Goal: Transaction & Acquisition: Book appointment/travel/reservation

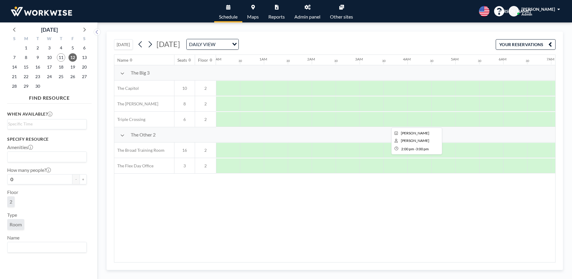
scroll to position [0, 495]
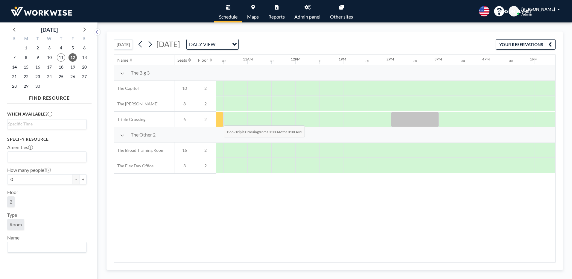
click at [219, 121] on div at bounding box center [212, 119] width 24 height 15
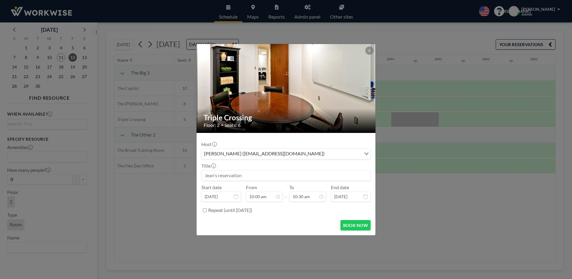
click at [233, 155] on div "[PERSON_NAME] ([EMAIL_ADDRESS][DOMAIN_NAME])" at bounding box center [282, 153] width 160 height 9
type input "g"
type input "G"
type input "j"
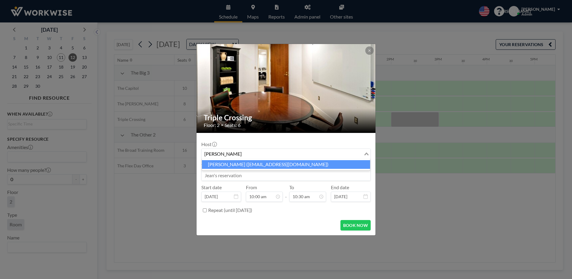
click at [234, 168] on li "[PERSON_NAME] ([EMAIL_ADDRESS][DOMAIN_NAME])" at bounding box center [286, 164] width 168 height 9
type input "[PERSON_NAME]"
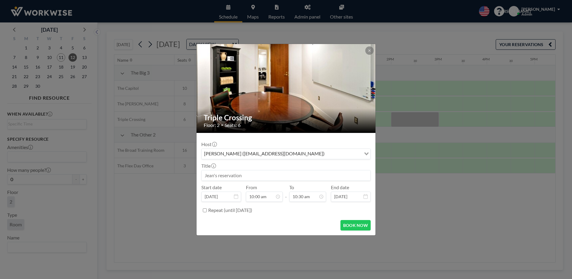
click at [239, 175] on input at bounding box center [286, 175] width 169 height 10
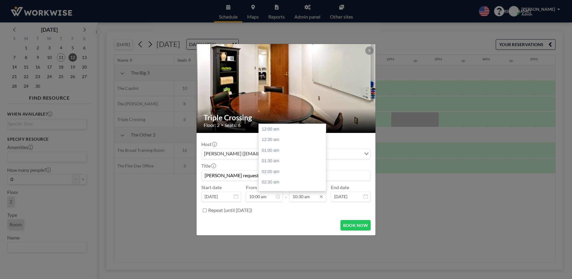
scroll to position [224, 0]
type input "[PERSON_NAME] request/reservation"
click at [269, 139] on div "11:00 am" at bounding box center [294, 140] width 70 height 11
type input "11:00 am"
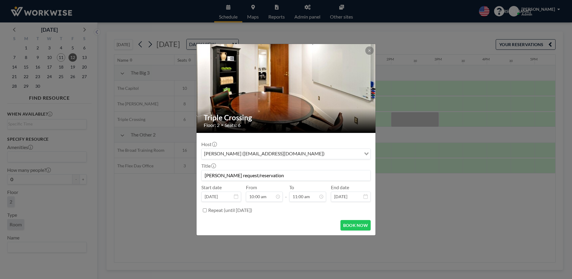
scroll to position [11, 0]
click at [357, 227] on button "BOOK NOW" at bounding box center [356, 225] width 30 height 10
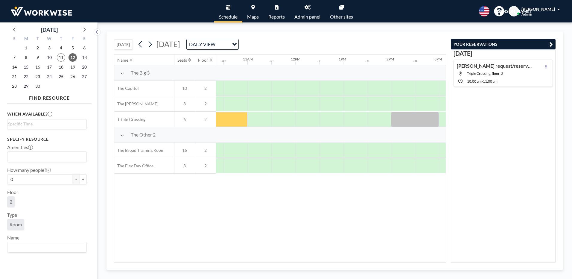
click at [307, 7] on icon at bounding box center [308, 7] width 6 height 5
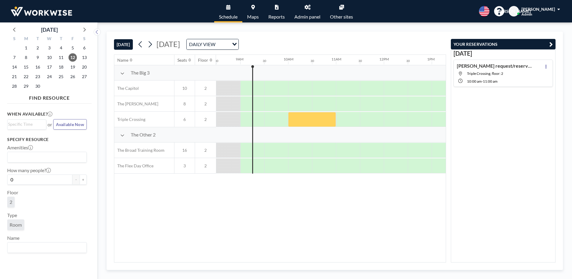
scroll to position [0, 407]
click at [318, 118] on div at bounding box center [312, 119] width 48 height 15
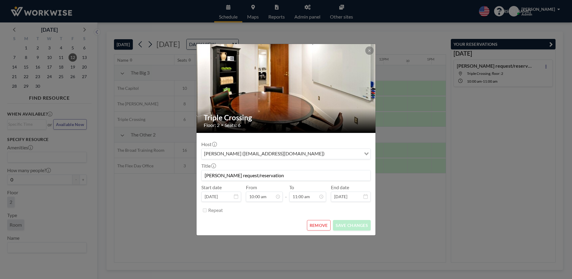
click at [327, 155] on input "Search for option" at bounding box center [344, 154] width 34 height 8
type input "w"
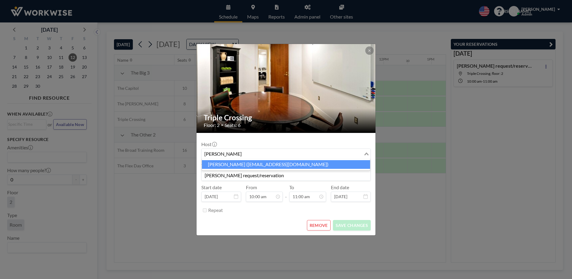
click at [224, 166] on li "[PERSON_NAME] ([EMAIL_ADDRESS][DOMAIN_NAME])" at bounding box center [286, 164] width 168 height 9
type input "[PERSON_NAME]"
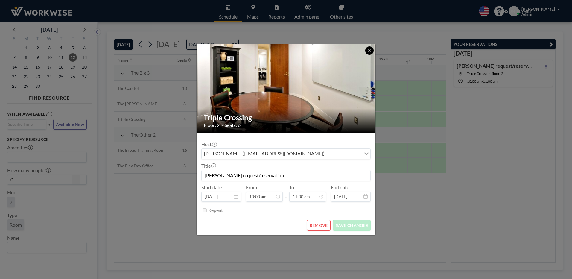
click at [371, 51] on icon at bounding box center [370, 51] width 4 height 4
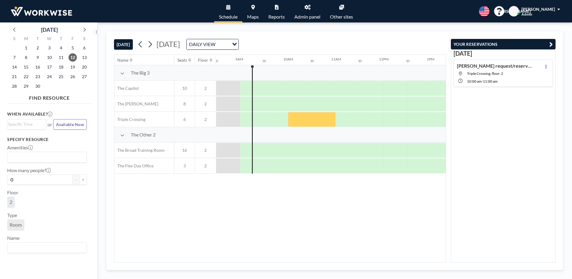
click at [305, 10] on link "Admin panel" at bounding box center [308, 11] width 36 height 22
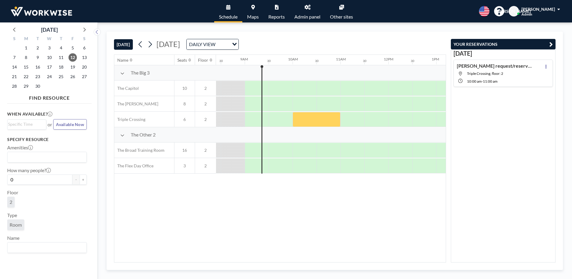
scroll to position [0, 407]
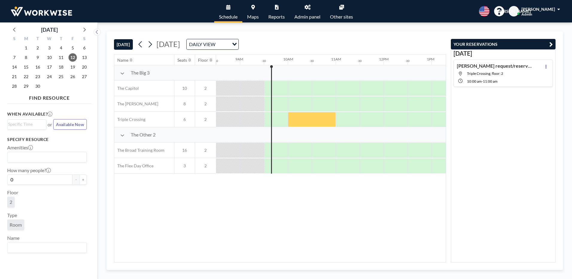
click at [550, 45] on icon "button" at bounding box center [552, 44] width 4 height 7
